Goal: Task Accomplishment & Management: Use online tool/utility

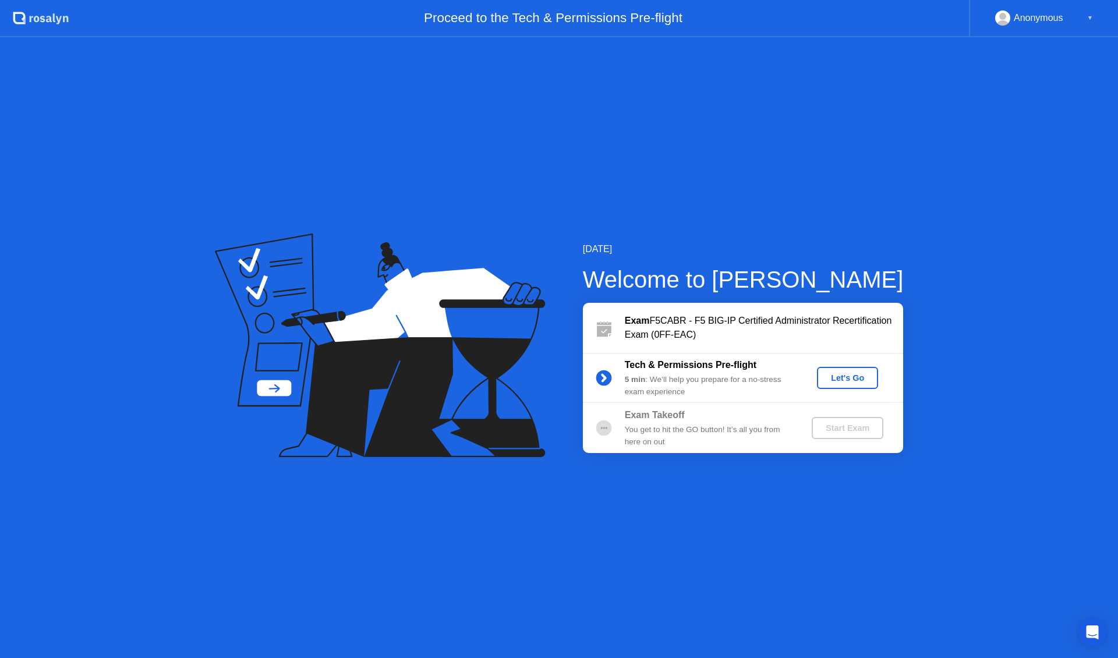
click at [840, 375] on div "Let's Go" at bounding box center [847, 377] width 52 height 9
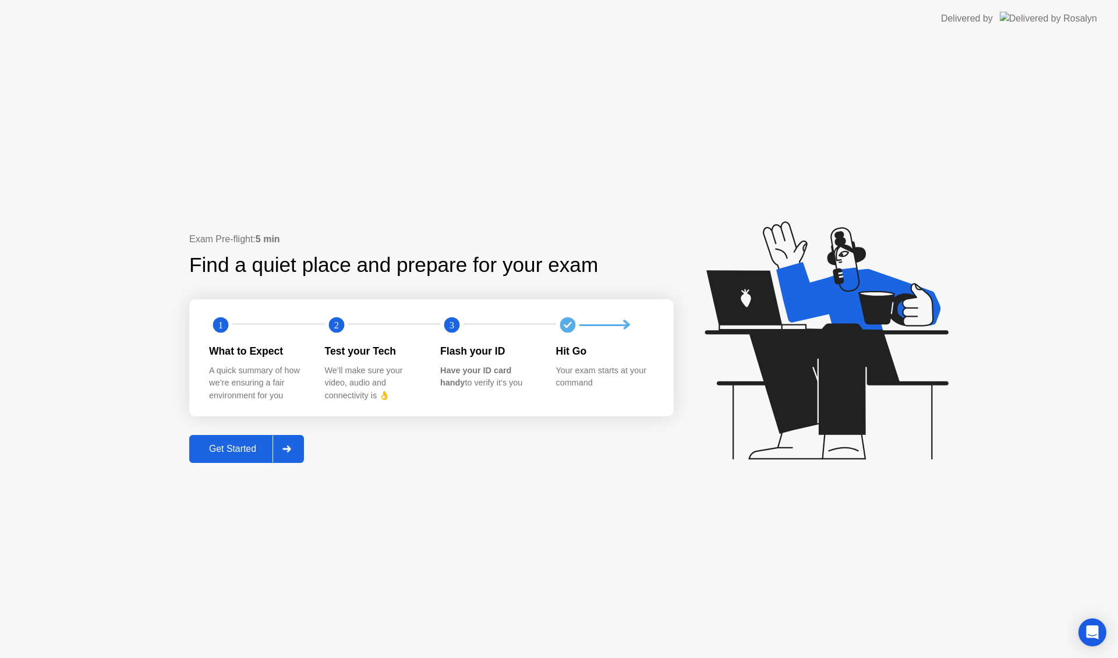
click at [288, 454] on div at bounding box center [286, 448] width 28 height 27
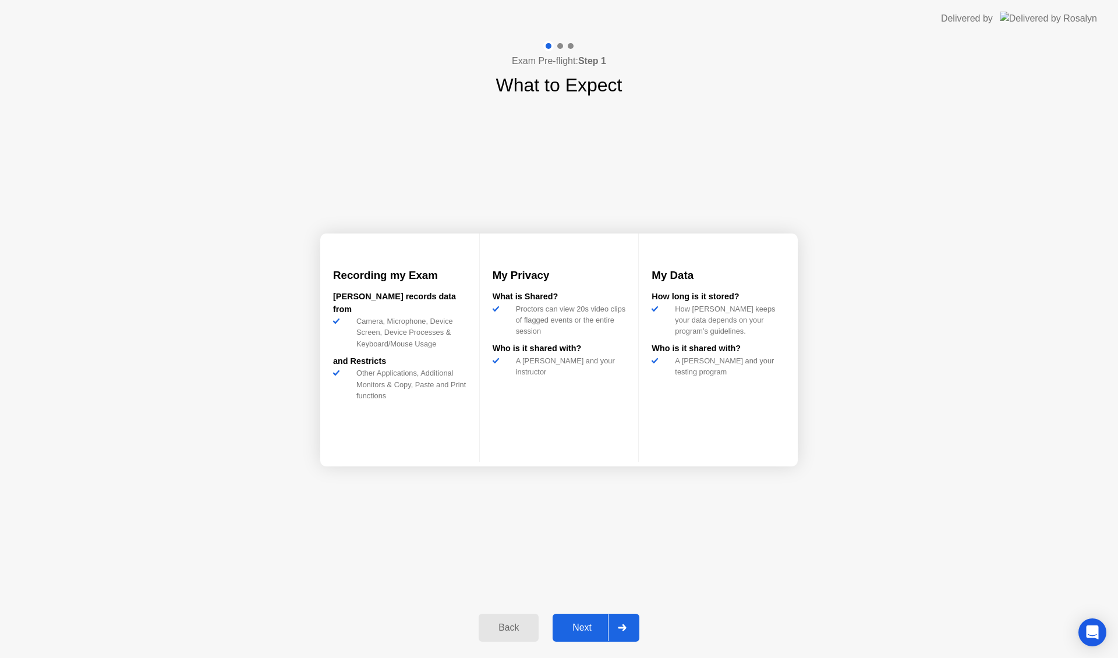
click at [575, 626] on div "Next" at bounding box center [582, 627] width 52 height 10
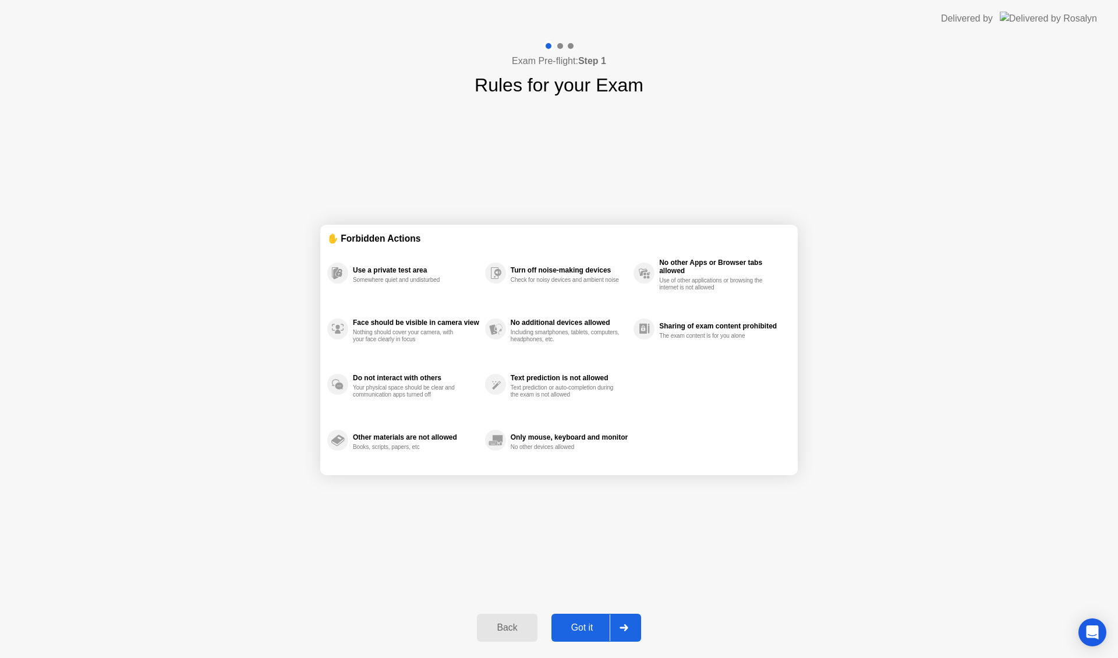
click at [626, 625] on icon at bounding box center [623, 627] width 8 height 7
select select "**********"
select select "*******"
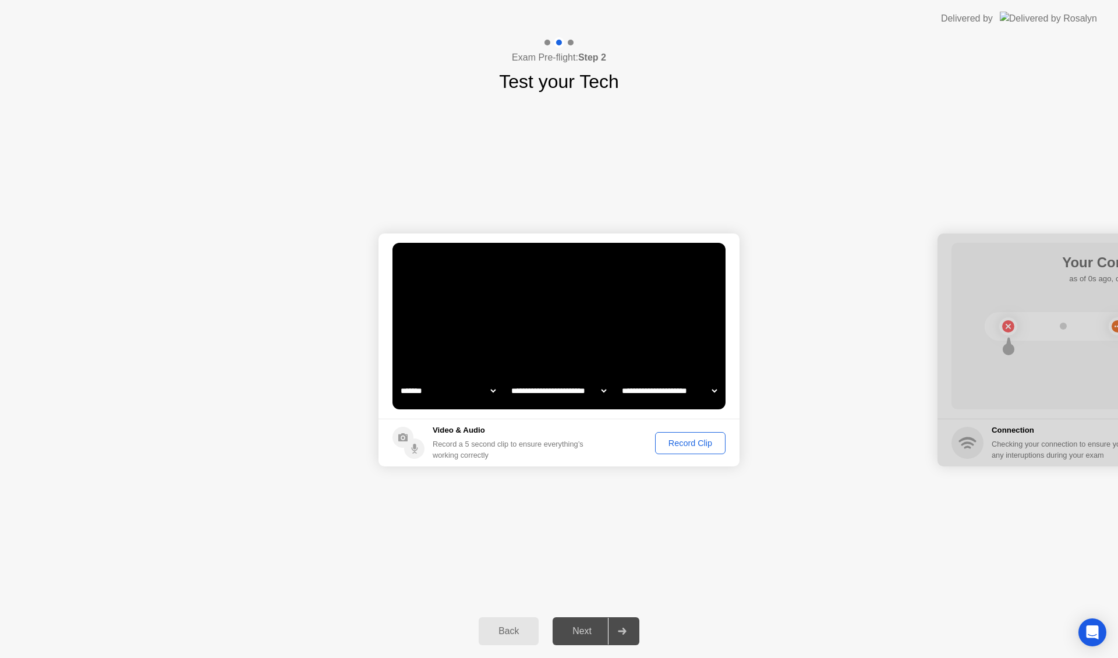
click at [711, 435] on button "Record Clip" at bounding box center [690, 443] width 70 height 22
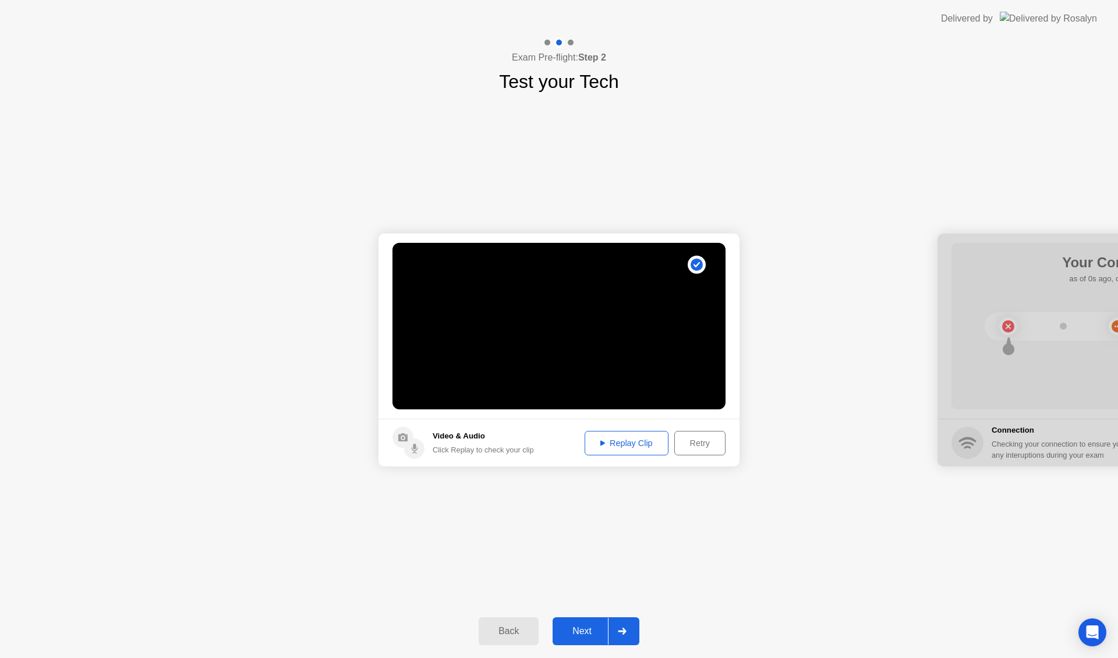
click at [626, 439] on div "Replay Clip" at bounding box center [627, 442] width 76 height 9
click at [587, 629] on div "Next" at bounding box center [582, 631] width 52 height 10
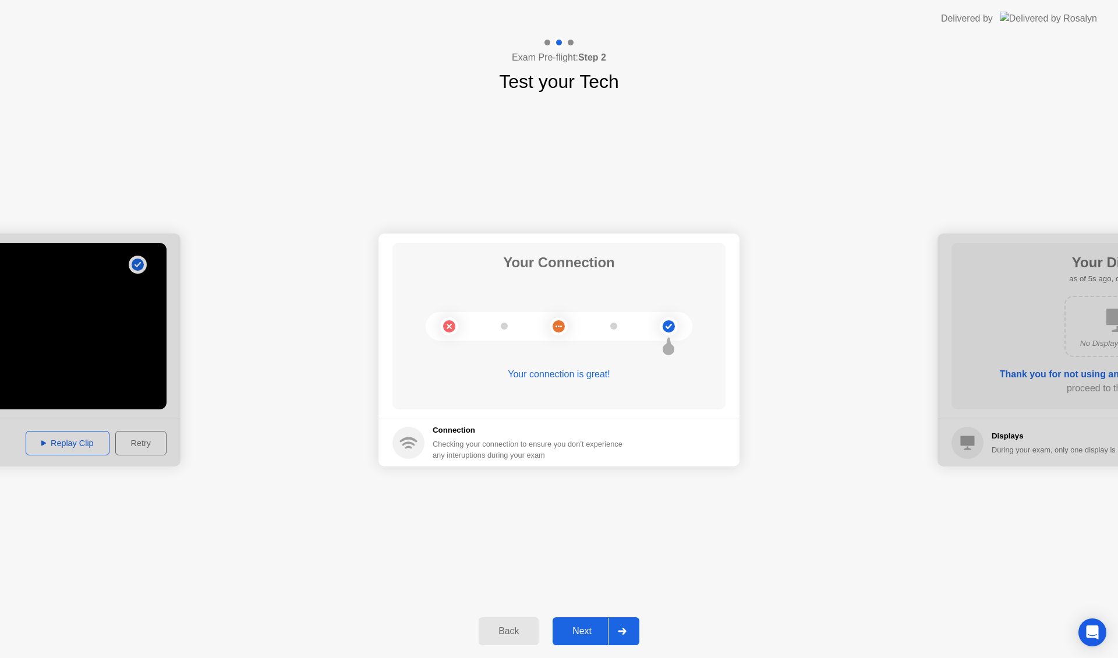
click at [589, 627] on div "Next" at bounding box center [582, 631] width 52 height 10
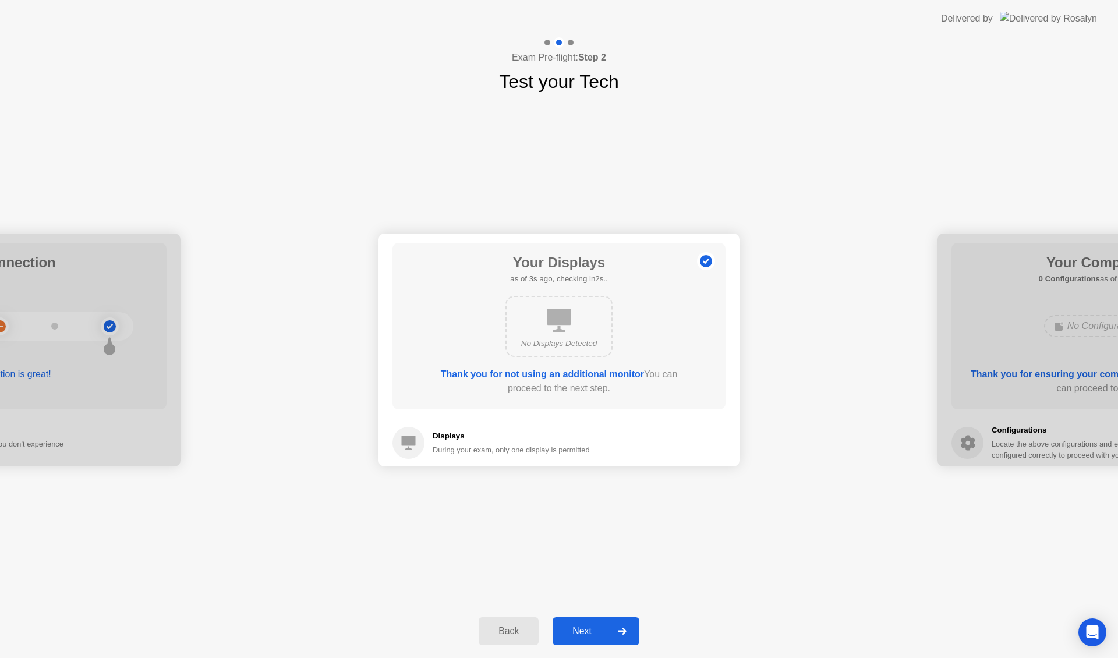
click at [587, 629] on div "Next" at bounding box center [582, 631] width 52 height 10
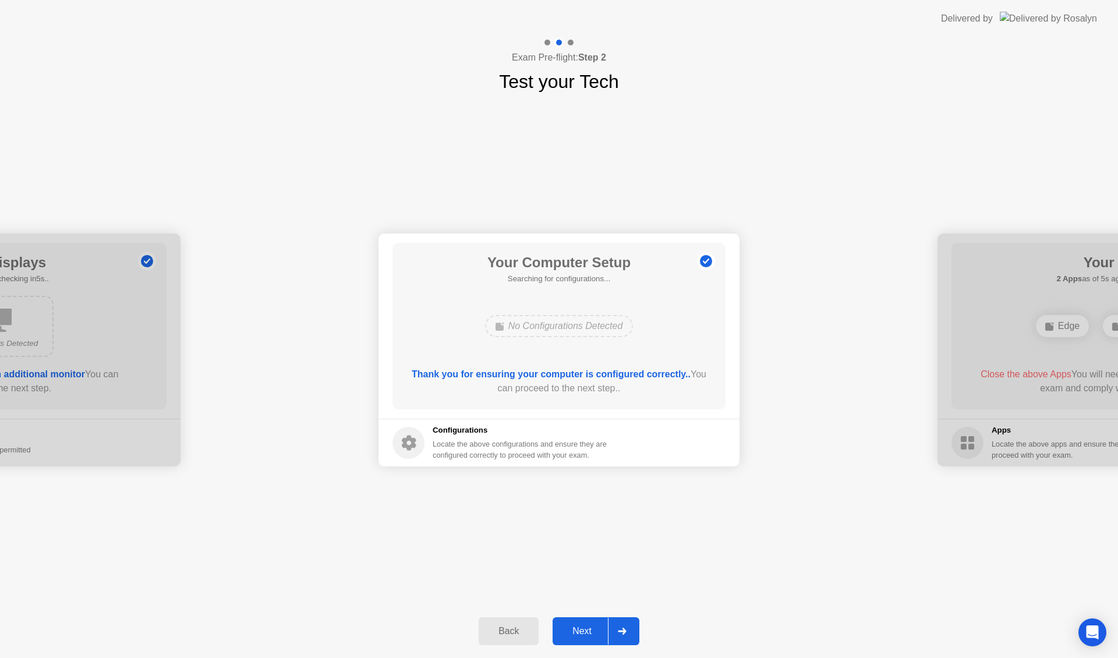
click at [583, 636] on div "Next" at bounding box center [582, 631] width 52 height 10
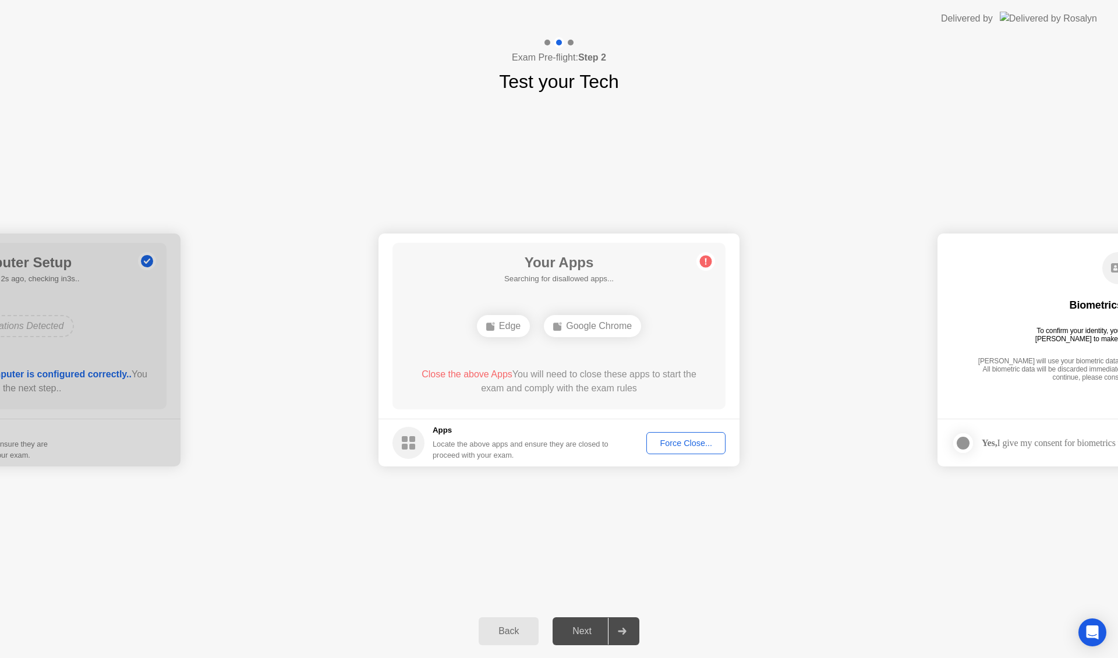
click at [672, 438] on div "Force Close..." at bounding box center [685, 442] width 71 height 9
drag, startPoint x: 538, startPoint y: 358, endPoint x: 608, endPoint y: 356, distance: 69.3
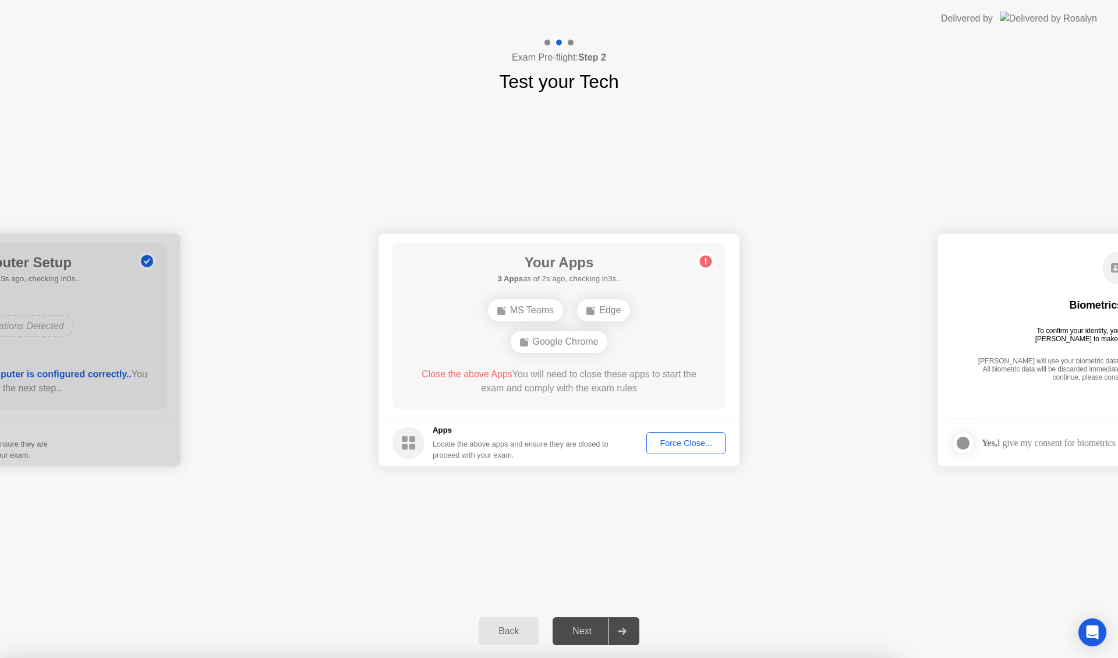
click at [659, 519] on div "**********" at bounding box center [559, 349] width 1118 height 509
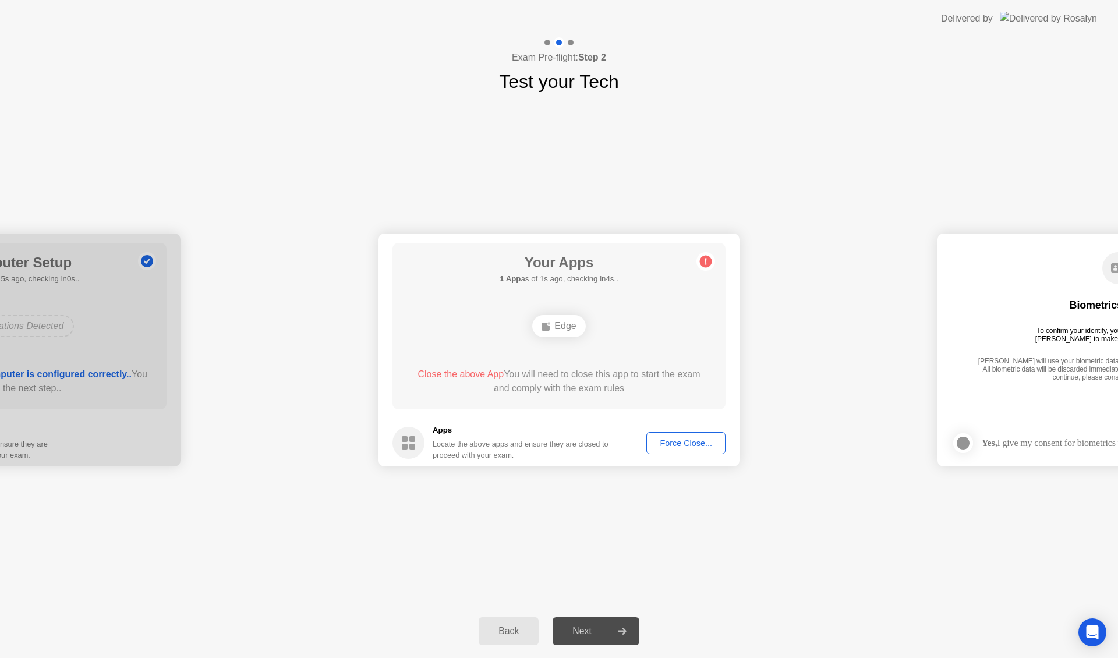
click at [738, 563] on div "**********" at bounding box center [559, 349] width 1118 height 509
click at [691, 512] on div "**********" at bounding box center [559, 349] width 1118 height 509
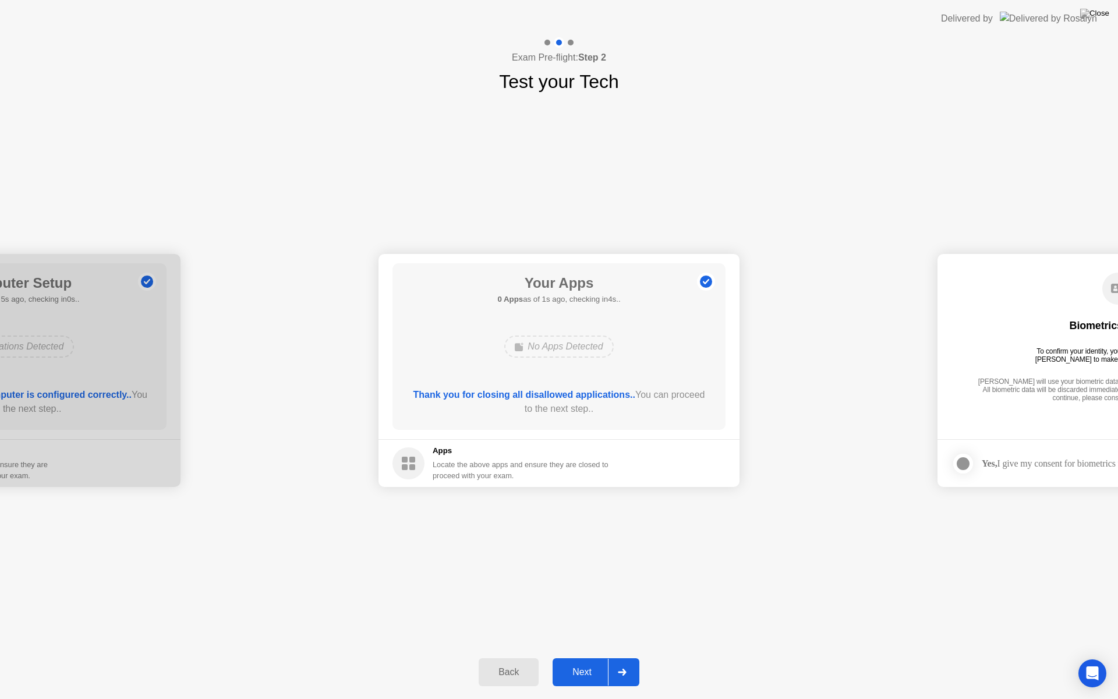
click at [590, 657] on div "Next" at bounding box center [582, 672] width 52 height 10
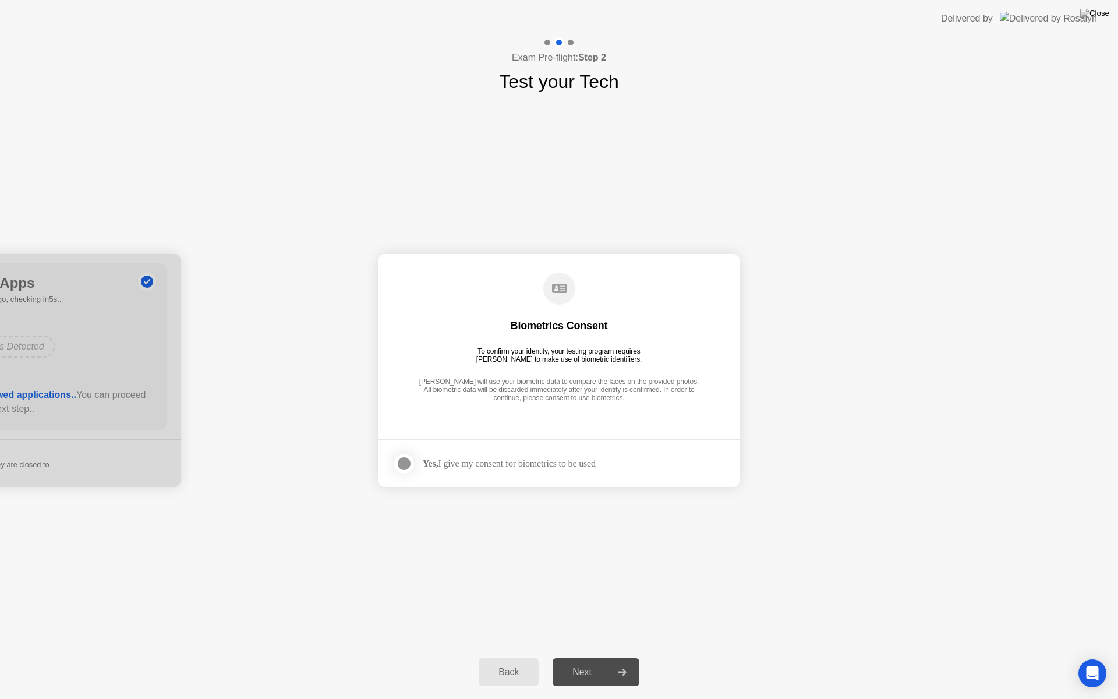
click at [405, 462] on div at bounding box center [404, 463] width 14 height 14
click at [585, 657] on div "Next" at bounding box center [582, 672] width 52 height 10
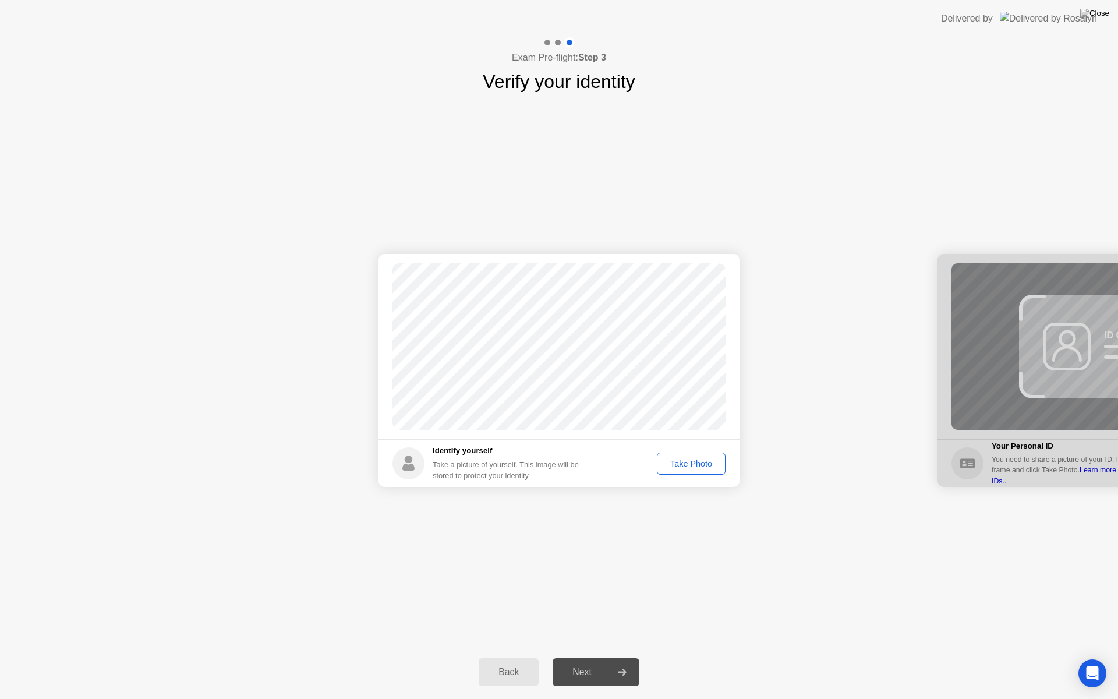
click at [687, 466] on div "Take Photo" at bounding box center [691, 463] width 61 height 9
click at [588, 657] on div "Next" at bounding box center [582, 672] width 52 height 10
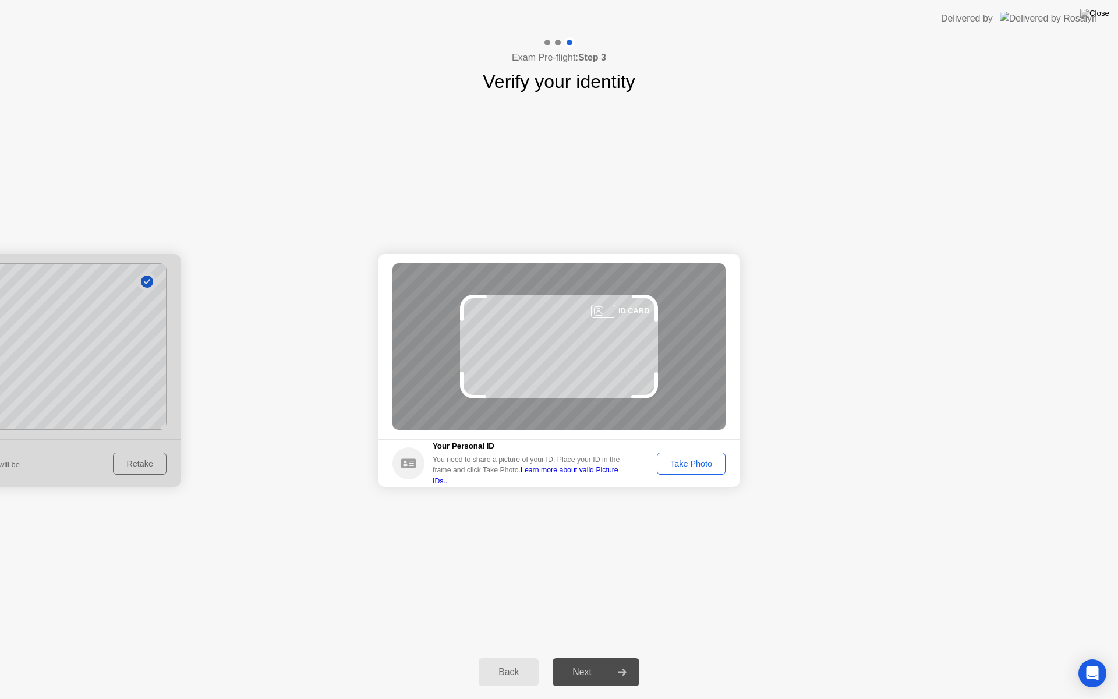
click at [697, 459] on div "Take Photo" at bounding box center [691, 463] width 61 height 9
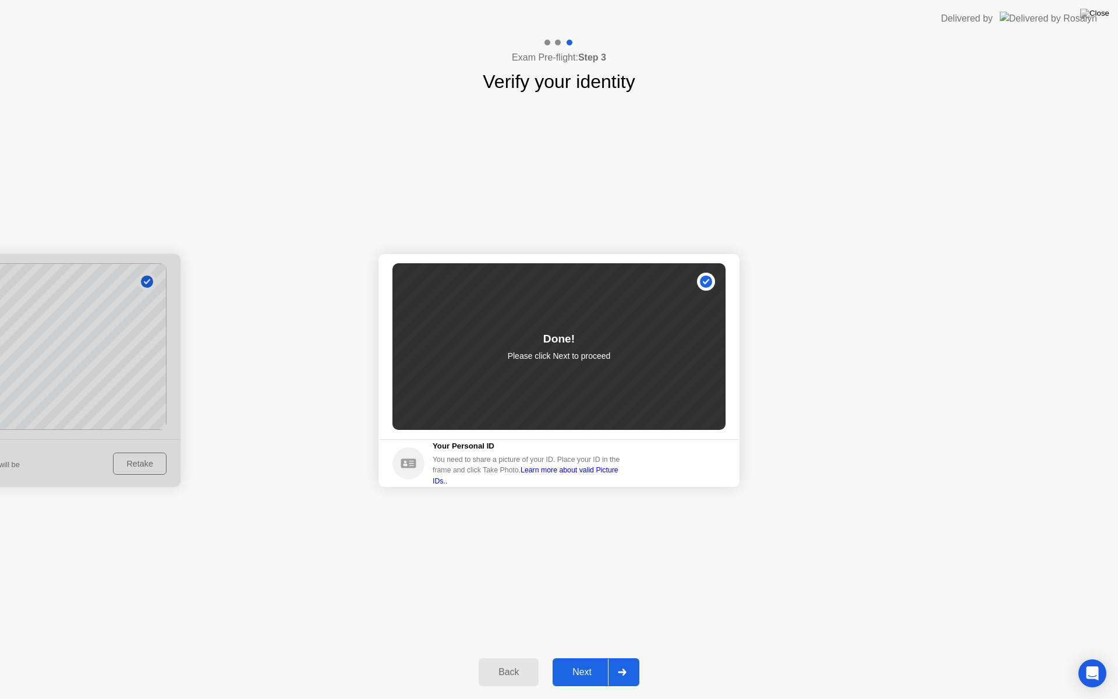
click at [583, 657] on button "Next" at bounding box center [595, 672] width 87 height 28
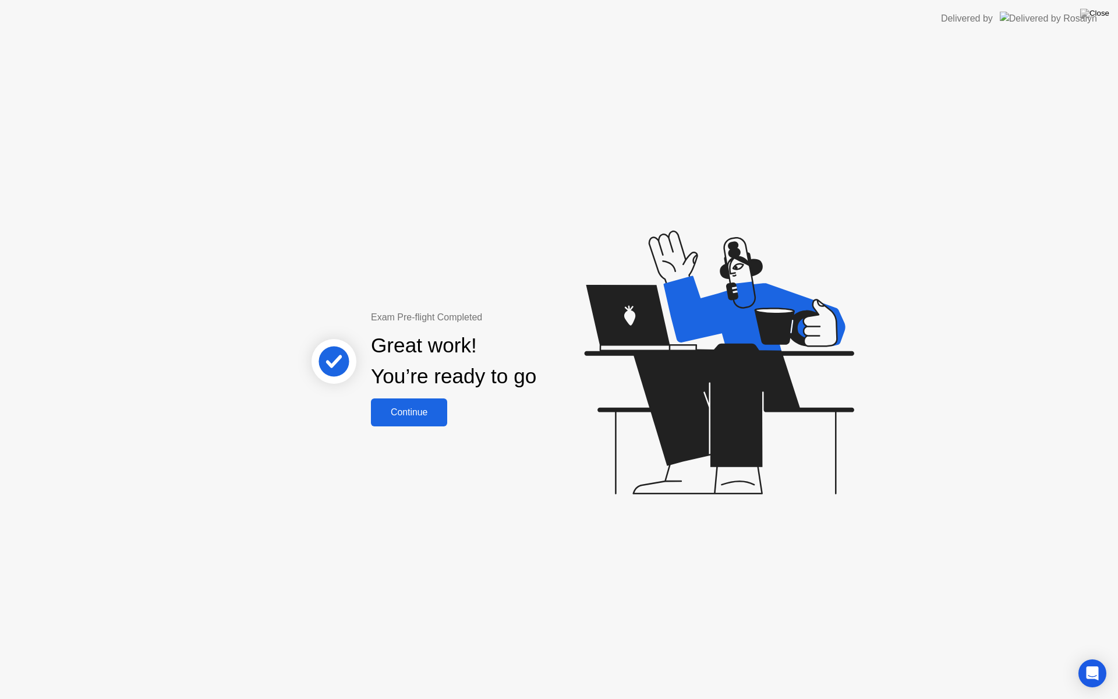
click at [403, 414] on div "Continue" at bounding box center [408, 412] width 69 height 10
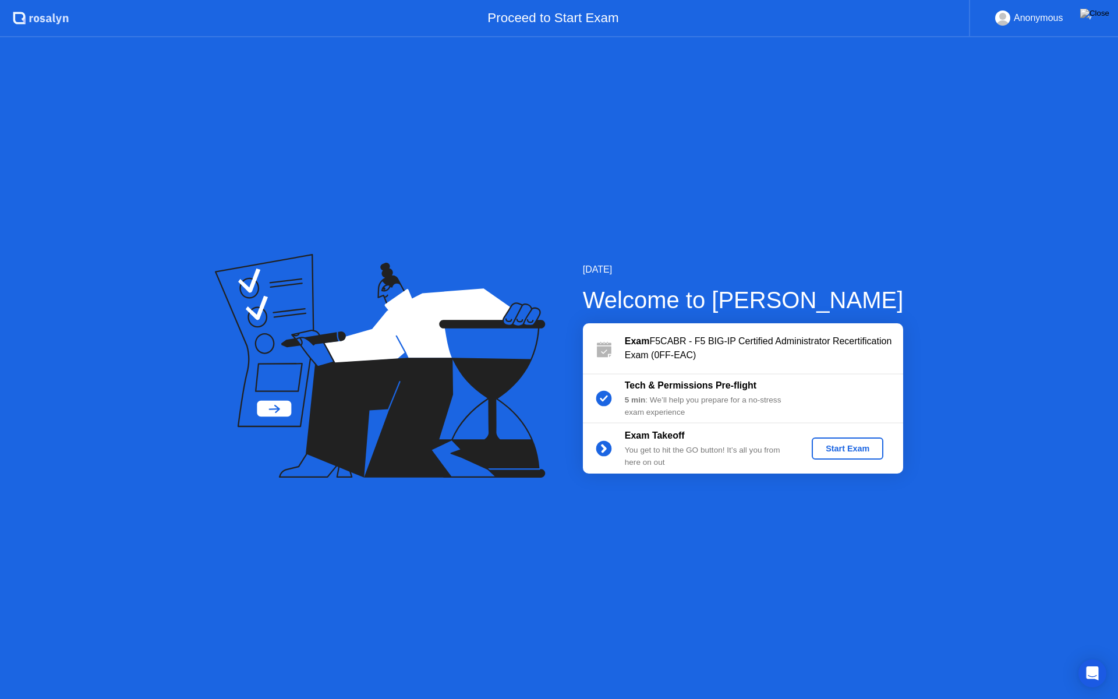
click at [837, 445] on div "Start Exam" at bounding box center [847, 448] width 62 height 9
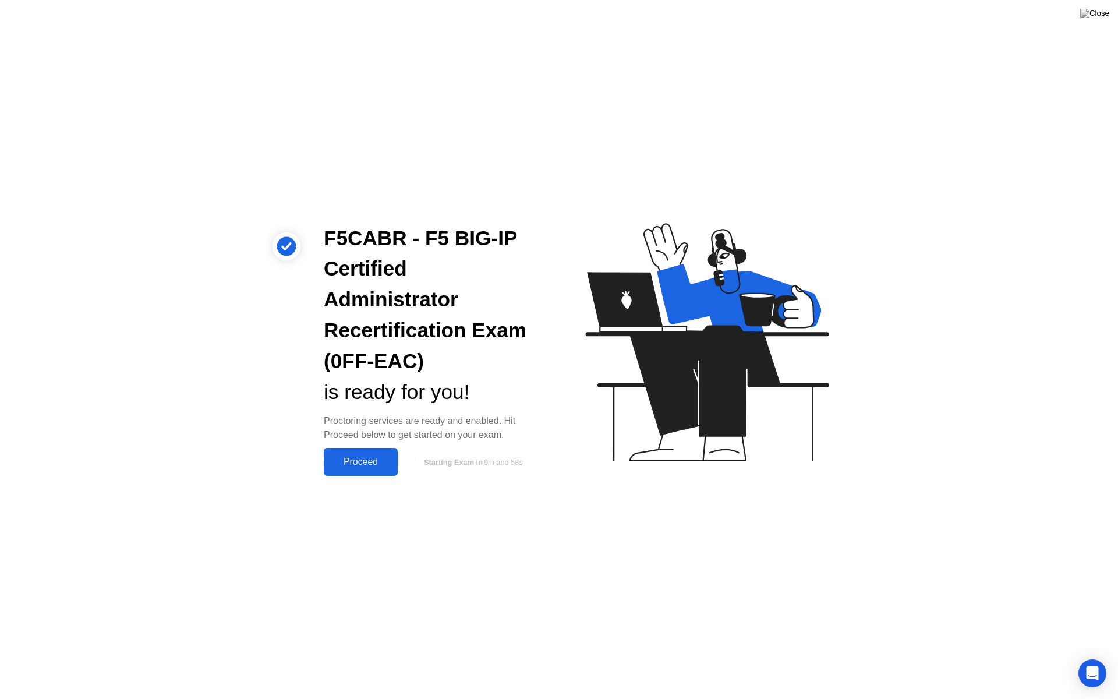
click at [367, 464] on div "Proceed" at bounding box center [360, 461] width 67 height 10
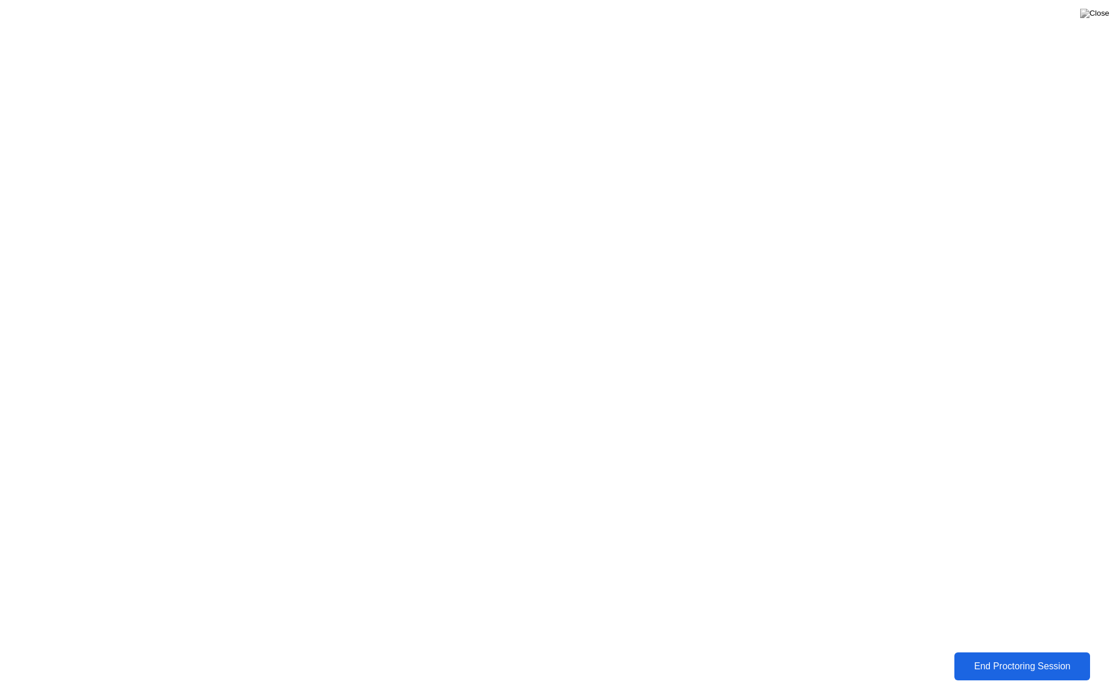
click at [1002, 657] on div "End Proctoring Session" at bounding box center [1022, 666] width 129 height 10
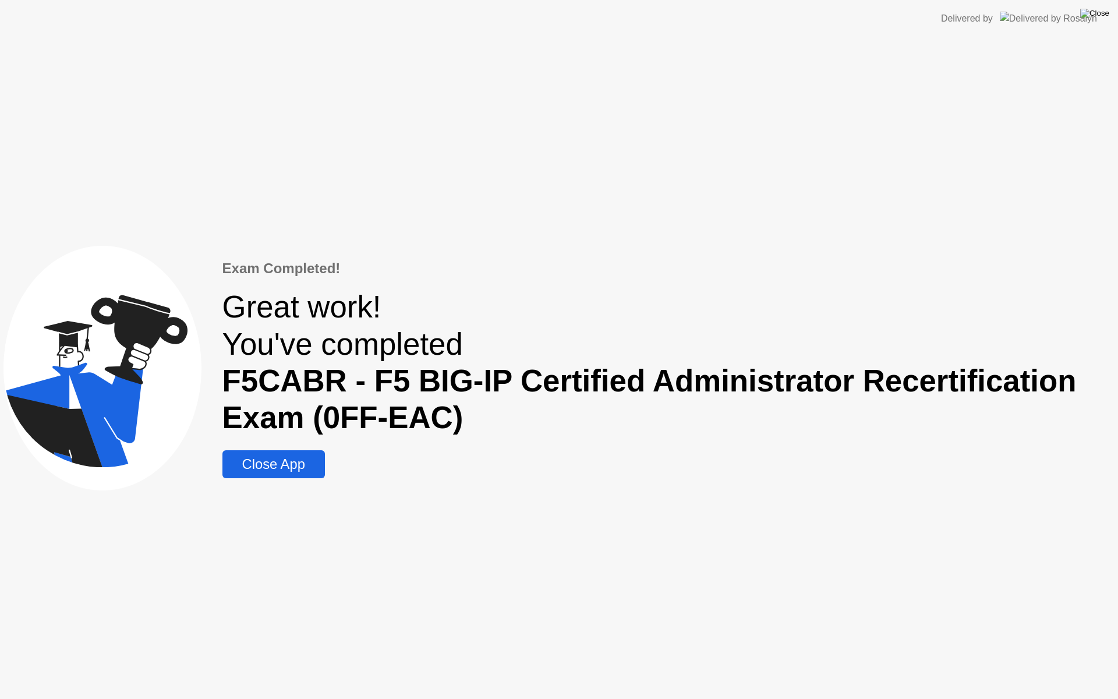
click at [1101, 15] on img at bounding box center [1094, 13] width 29 height 9
